Goal: Check status: Check status

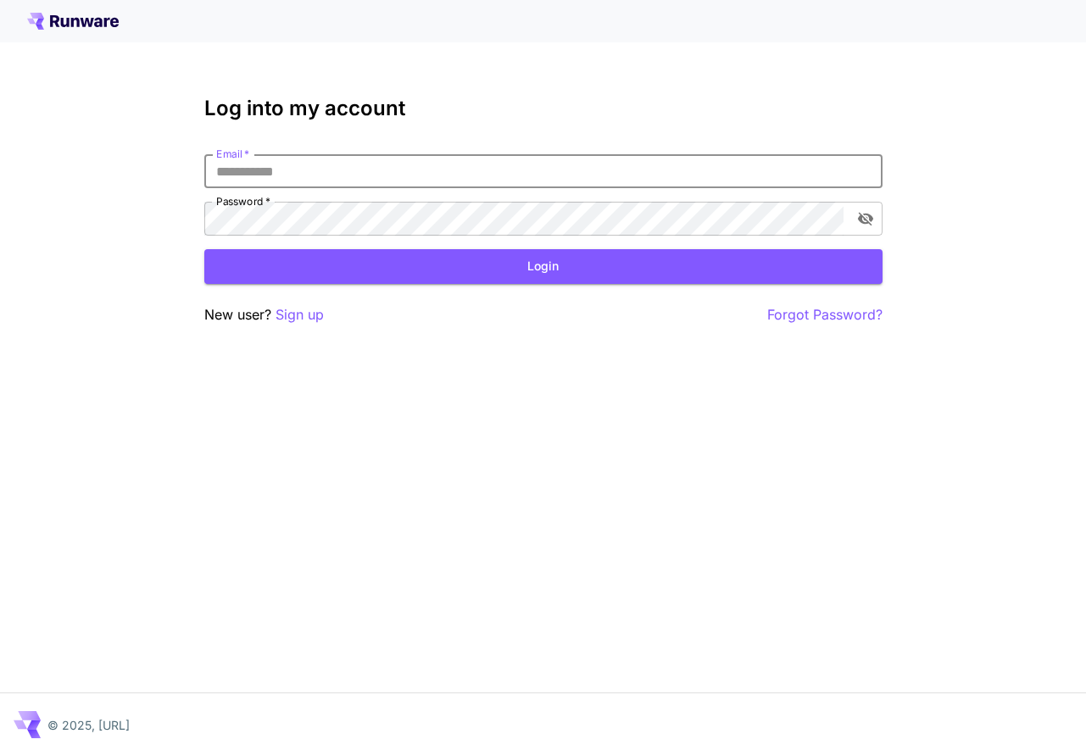
click at [395, 164] on input "Email   *" at bounding box center [543, 171] width 678 height 34
click at [0, 755] on com-1password-button at bounding box center [0, 756] width 0 height 0
type input "**********"
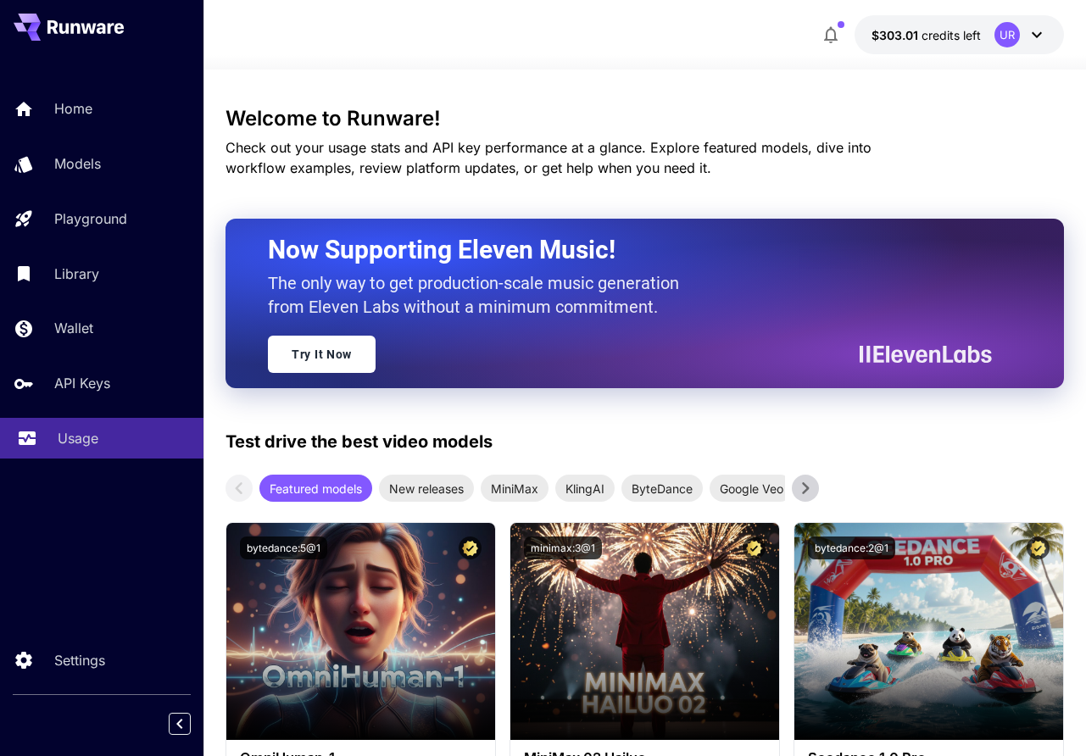
click at [70, 440] on p "Usage" at bounding box center [78, 438] width 41 height 20
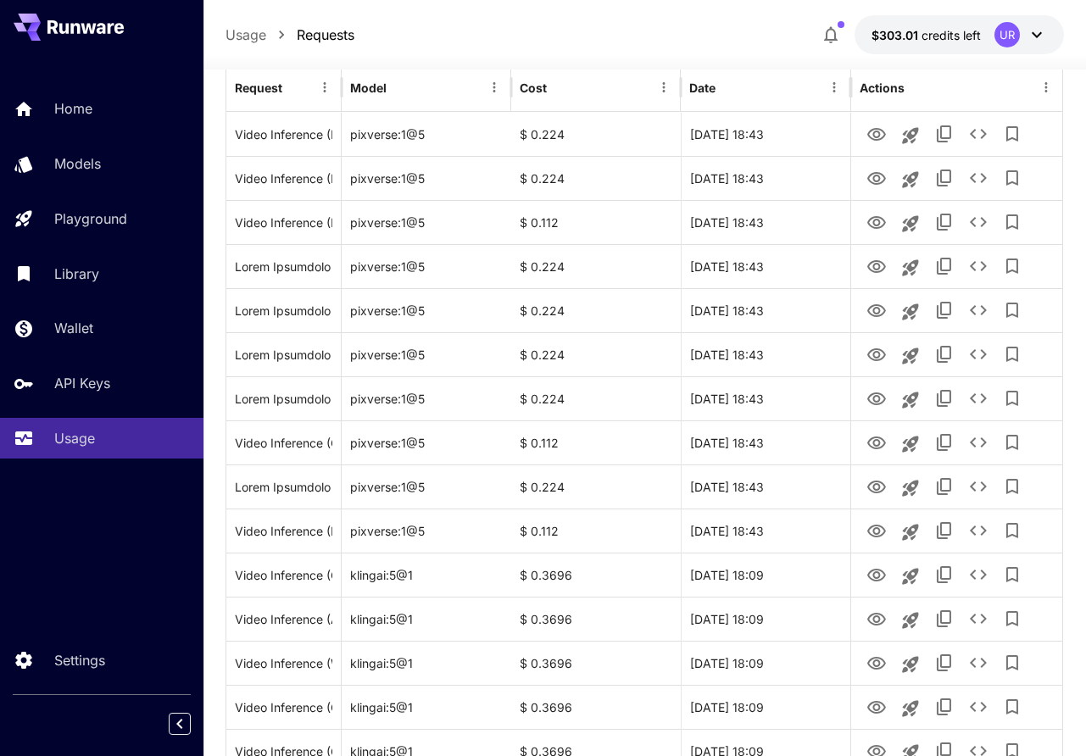
scroll to position [211, 0]
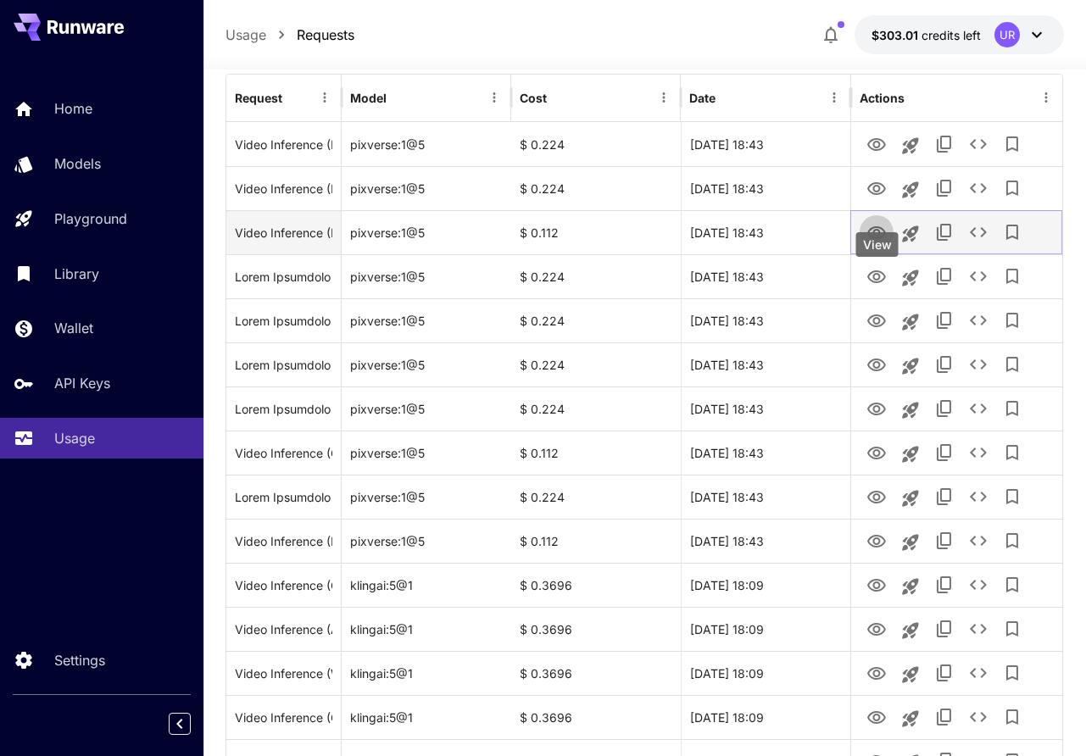
click at [870, 243] on icon "View" at bounding box center [876, 233] width 20 height 20
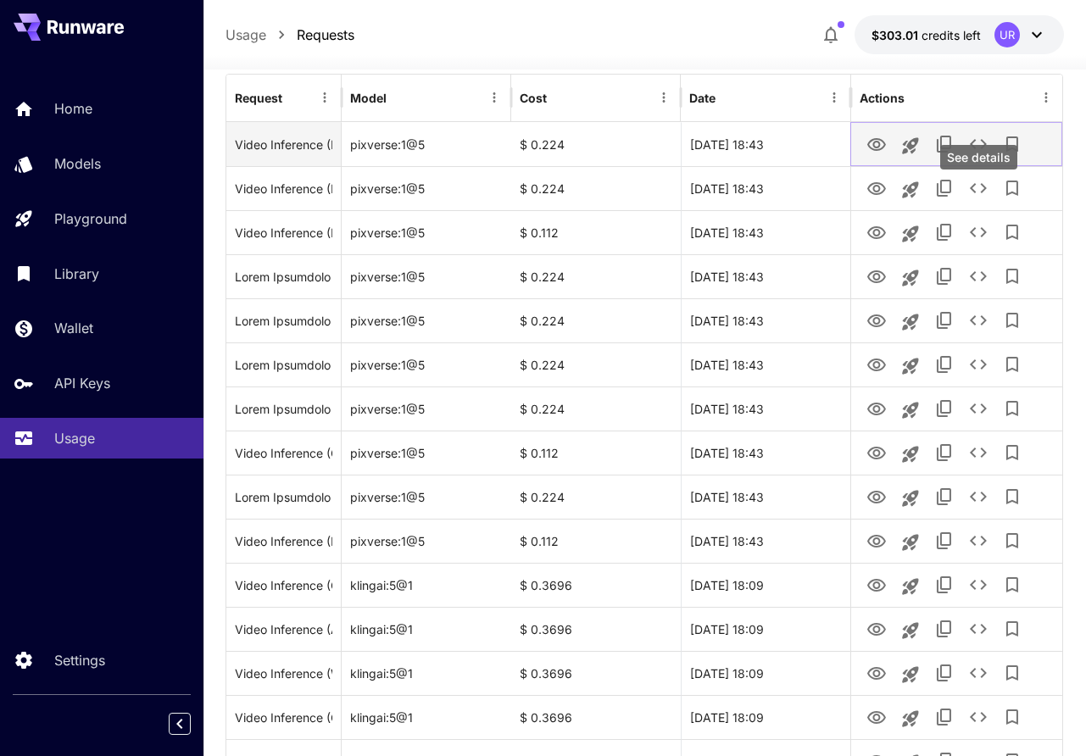
click at [976, 154] on icon "See details" at bounding box center [978, 144] width 20 height 20
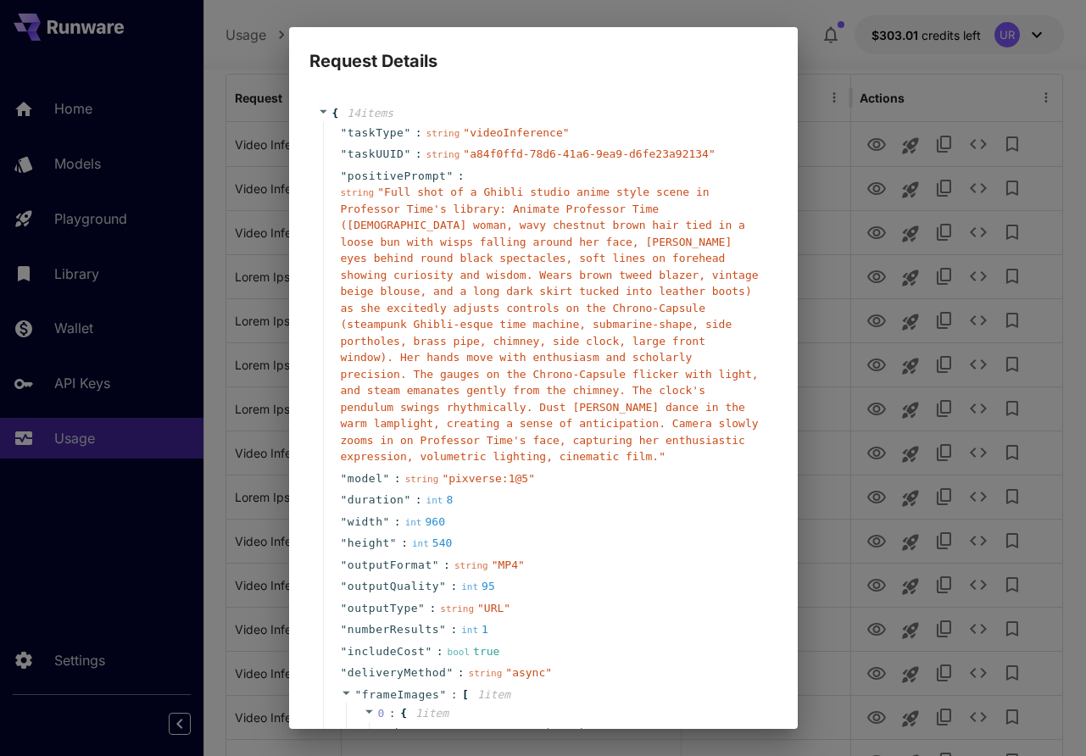
click at [975, 209] on div "Request Details { 14 item s " taskType " : string " videoInference " " taskUUID…" at bounding box center [543, 378] width 1086 height 756
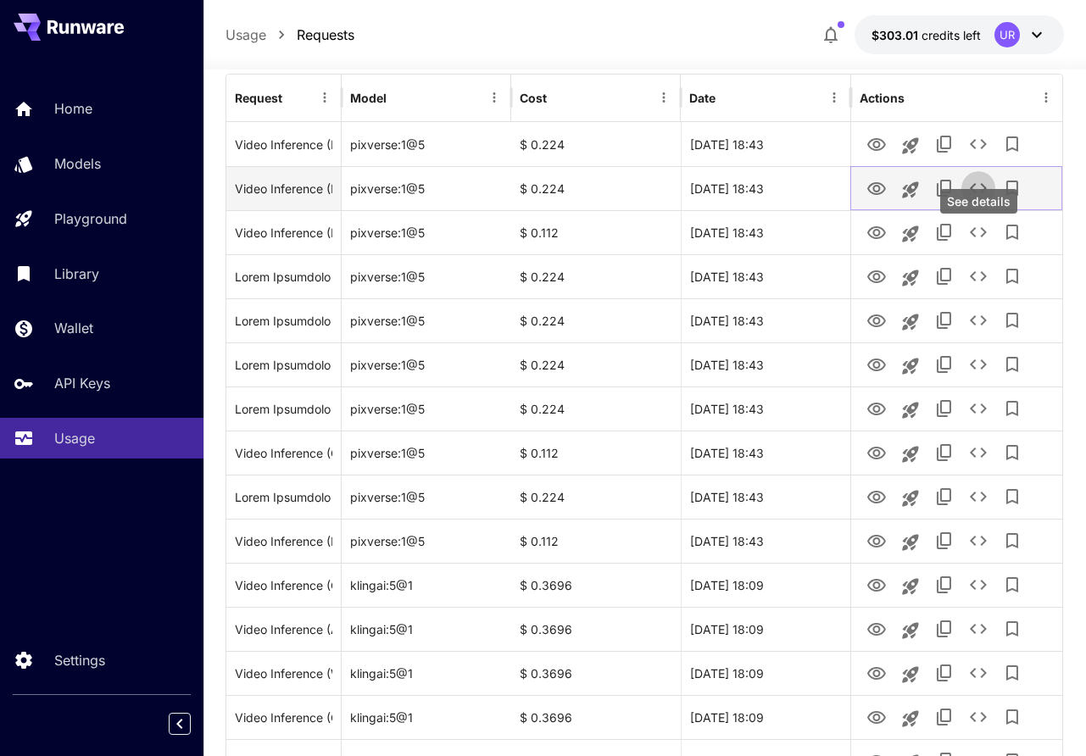
click at [980, 198] on icon "See details" at bounding box center [978, 188] width 20 height 20
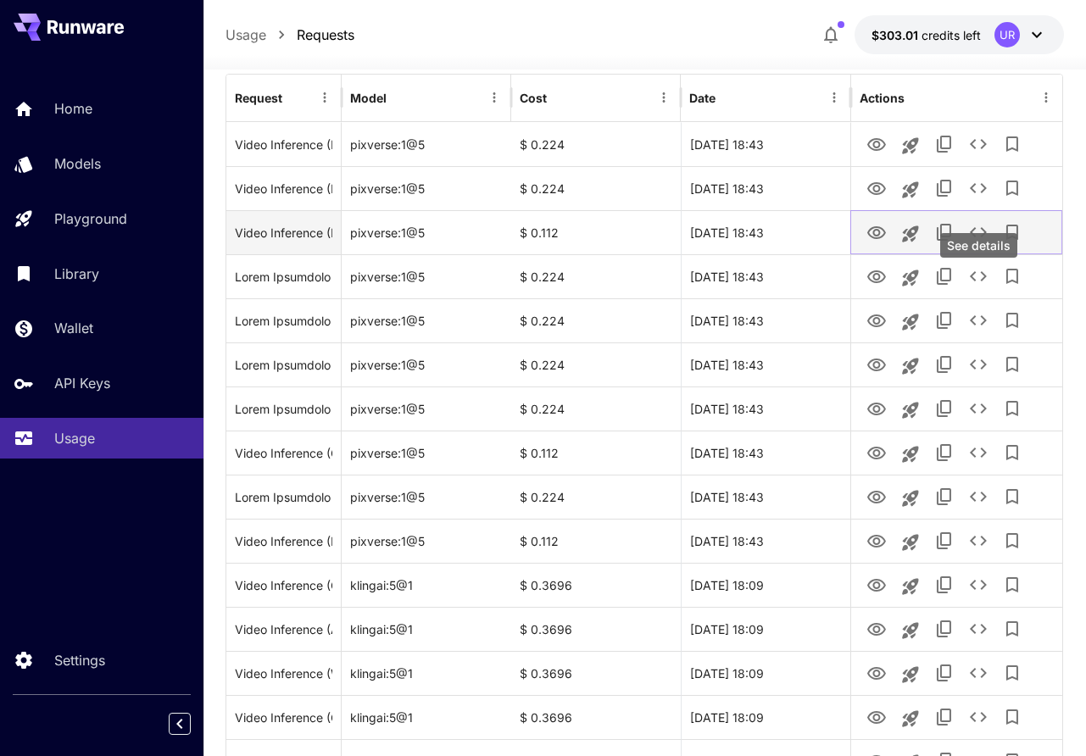
click at [972, 237] on icon "See details" at bounding box center [978, 232] width 17 height 10
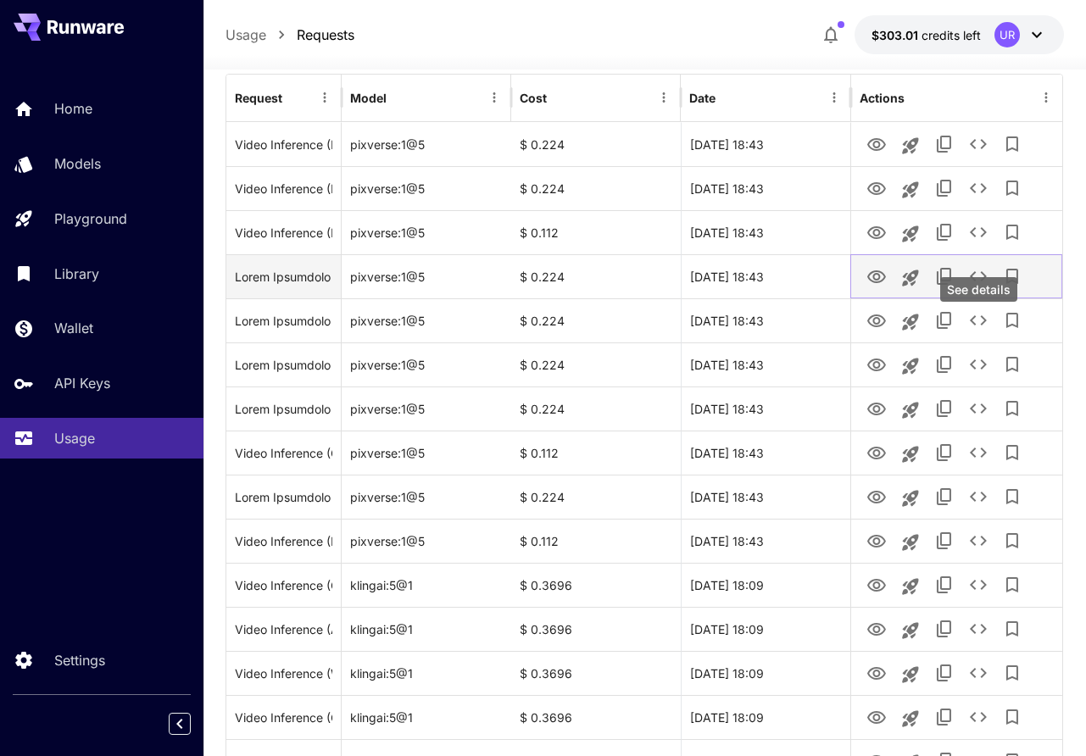
click at [977, 286] on icon "See details" at bounding box center [978, 276] width 20 height 20
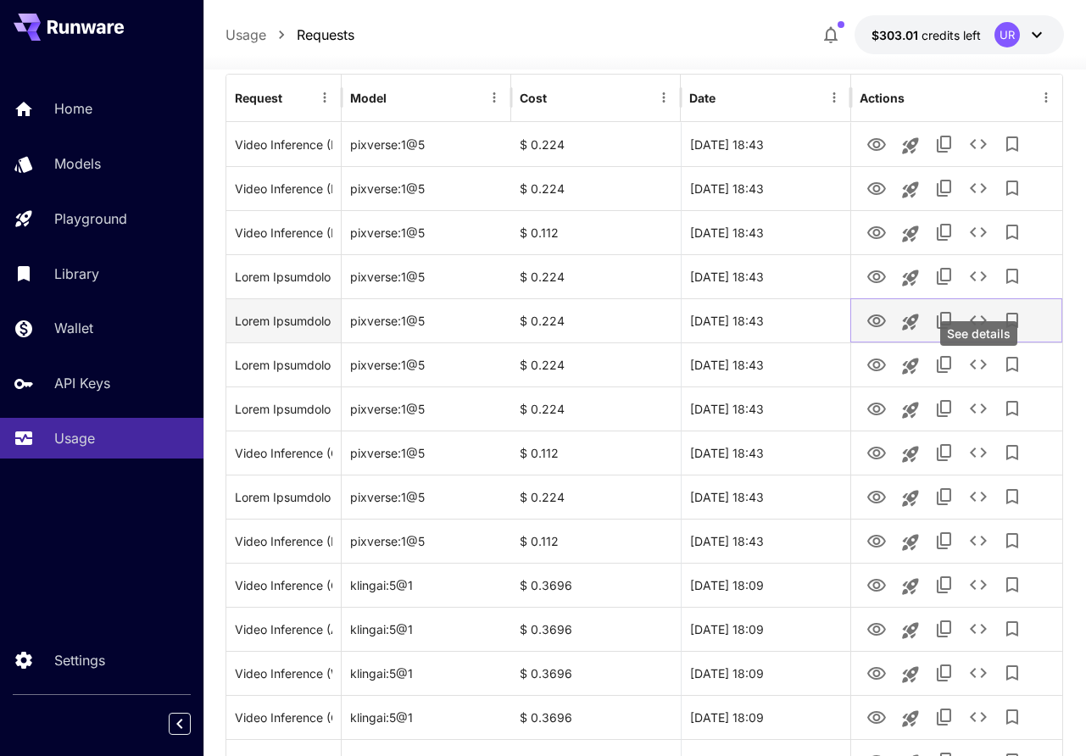
click at [981, 337] on button "See details" at bounding box center [978, 320] width 34 height 34
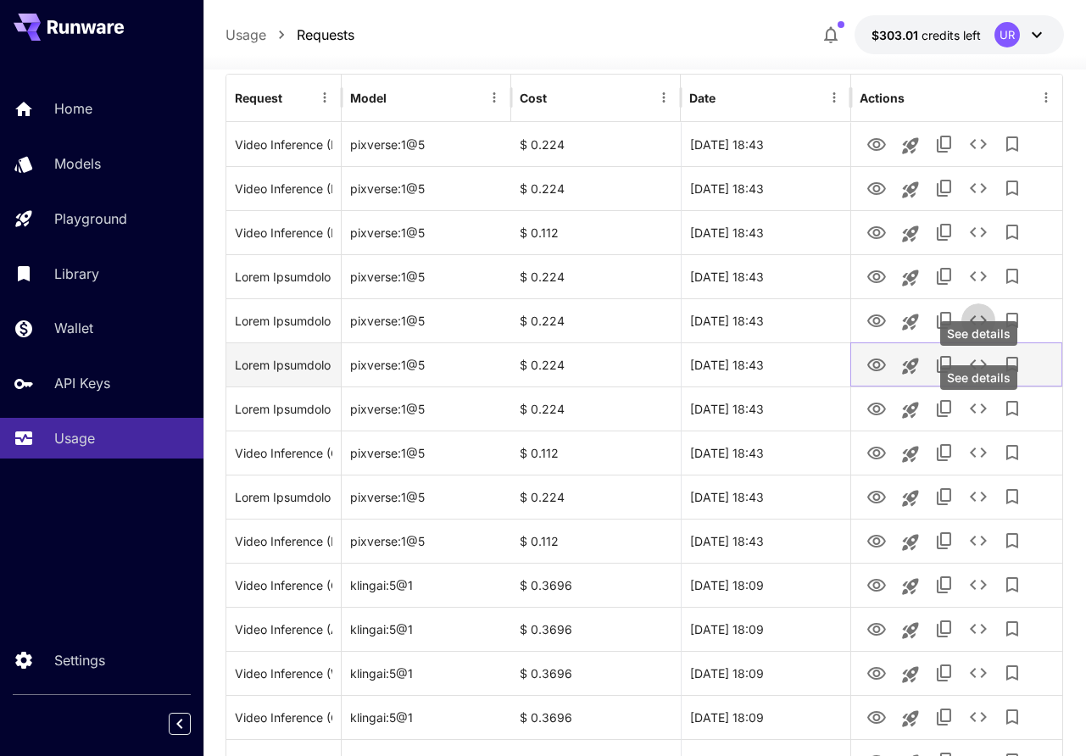
click at [981, 370] on icon "See details" at bounding box center [978, 364] width 17 height 10
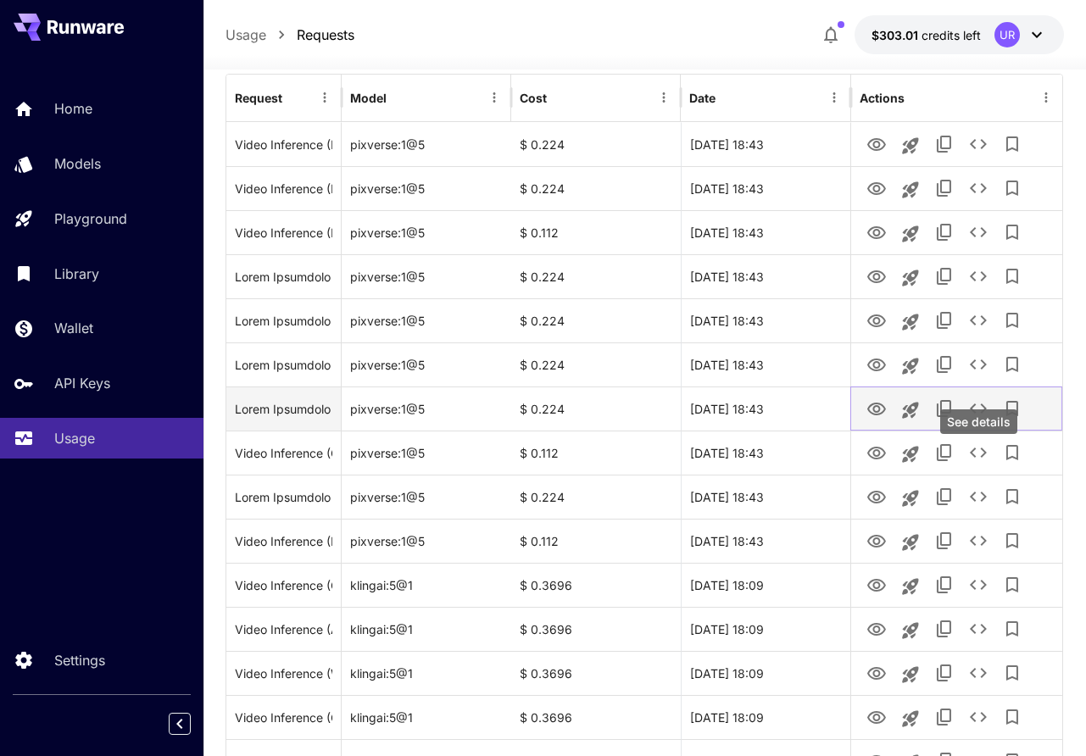
click at [979, 419] on icon "See details" at bounding box center [978, 408] width 20 height 20
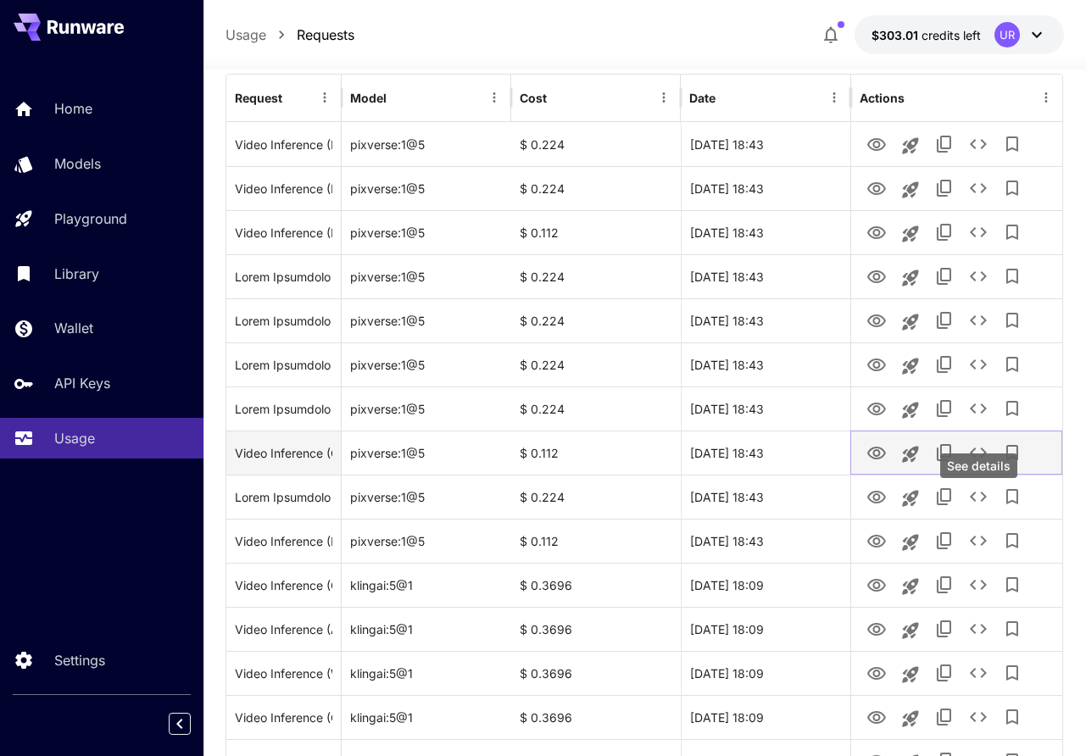
click at [976, 463] on icon "See details" at bounding box center [978, 452] width 20 height 20
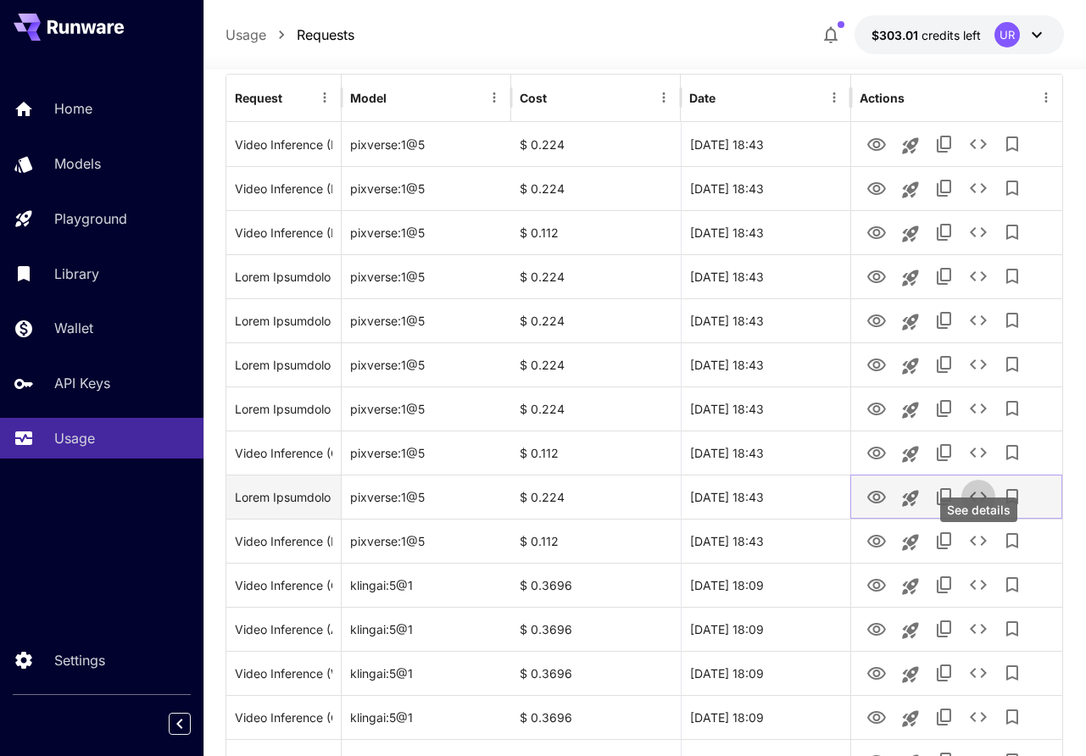
click at [980, 507] on icon "See details" at bounding box center [978, 497] width 20 height 20
